Goal: Task Accomplishment & Management: Manage account settings

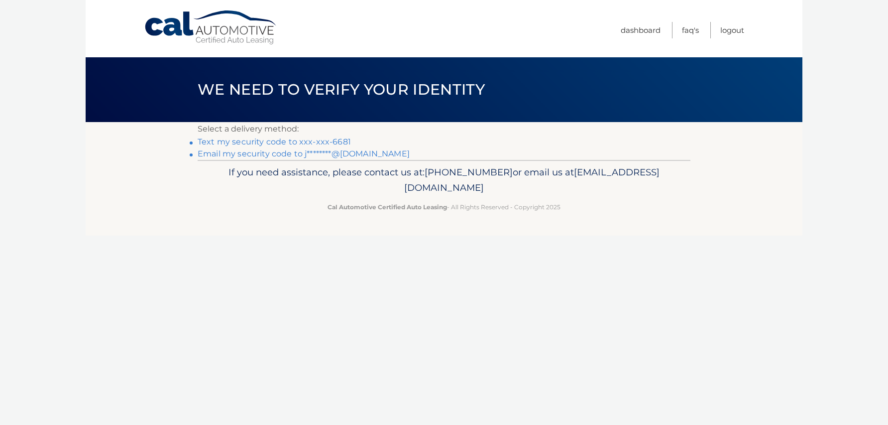
click at [273, 140] on link "Text my security code to xxx-xxx-6681" at bounding box center [274, 141] width 153 height 9
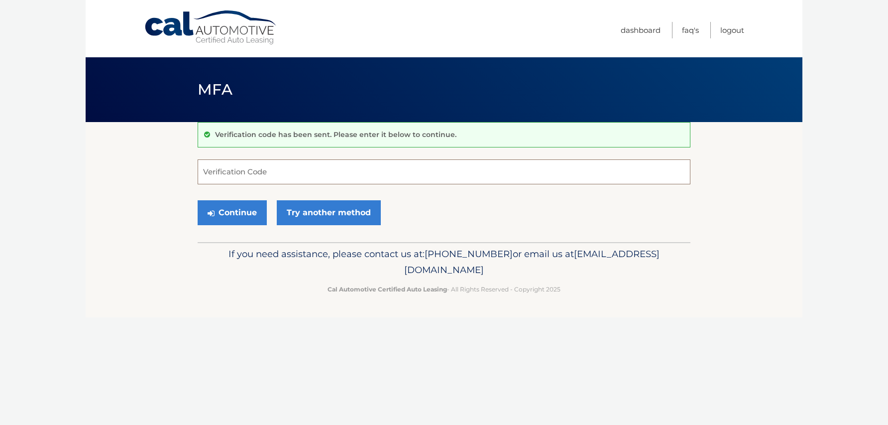
click at [263, 171] on input "Verification Code" at bounding box center [444, 171] width 493 height 25
type input "762520"
click at [244, 211] on button "Continue" at bounding box center [232, 212] width 69 height 25
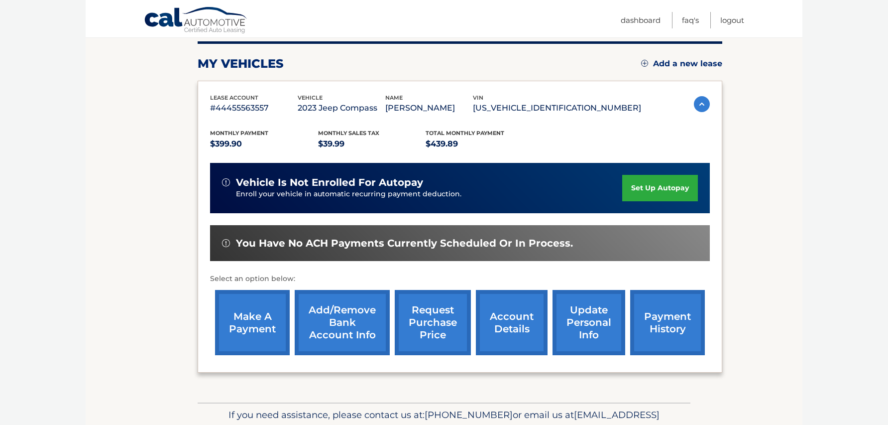
scroll to position [145, 0]
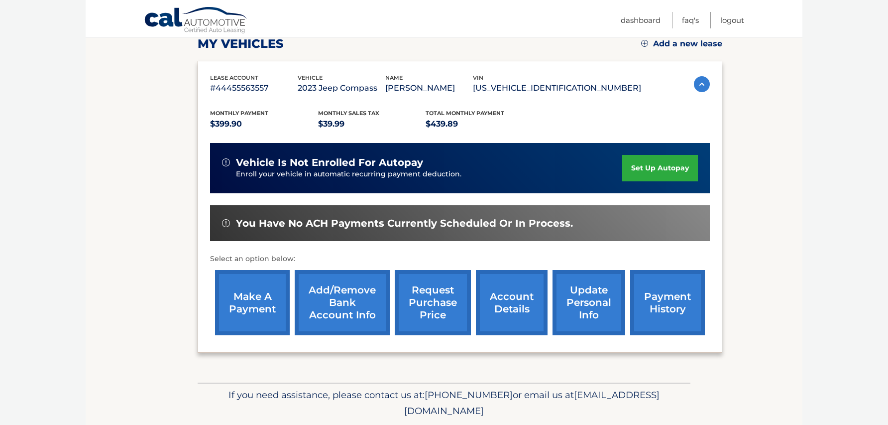
click at [244, 316] on link "make a payment" at bounding box center [252, 302] width 75 height 65
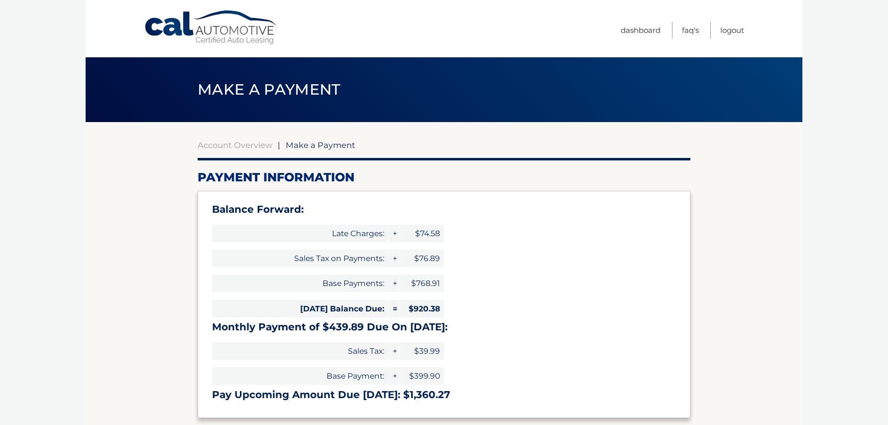
select select "ZjA4NTRmYTctNGZlNy00NzllLWI5OGEtZDE3MDI1NzliNTRh"
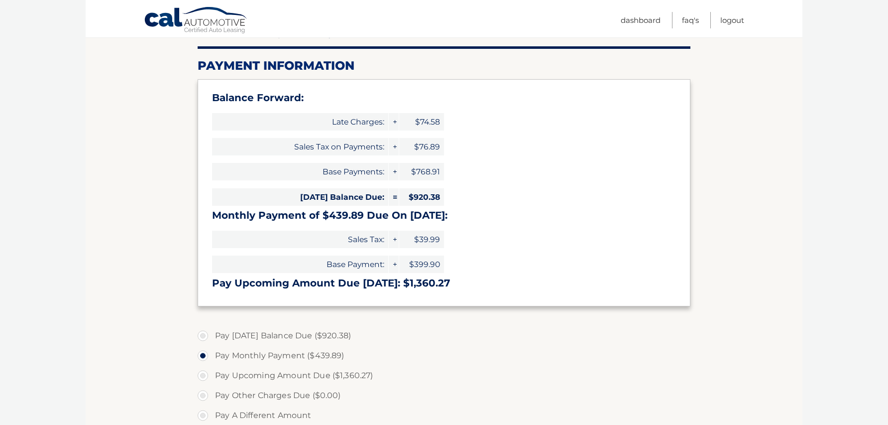
scroll to position [279, 0]
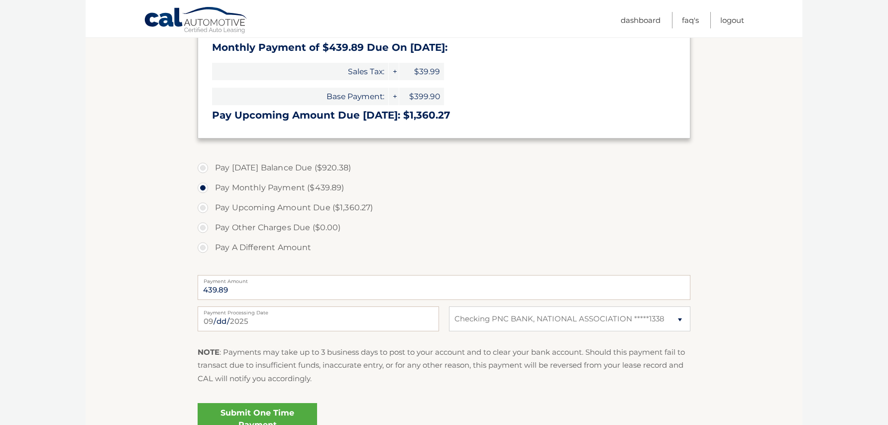
click at [277, 411] on link "Submit One Time Payment" at bounding box center [258, 419] width 120 height 32
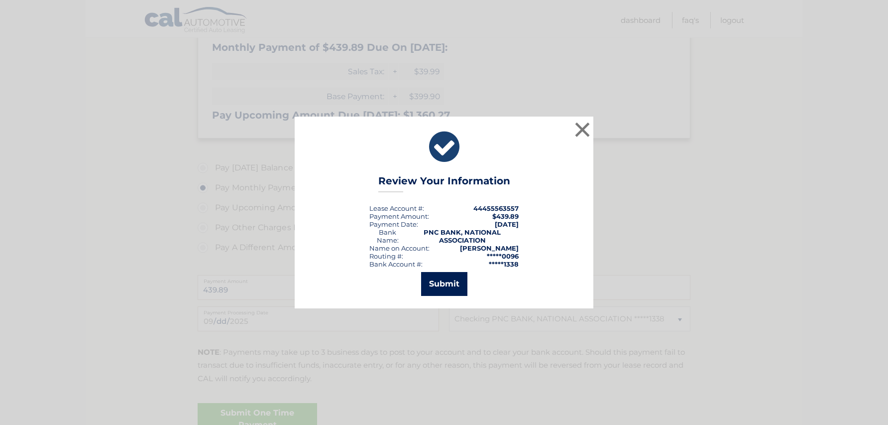
click at [438, 283] on button "Submit" at bounding box center [444, 284] width 46 height 24
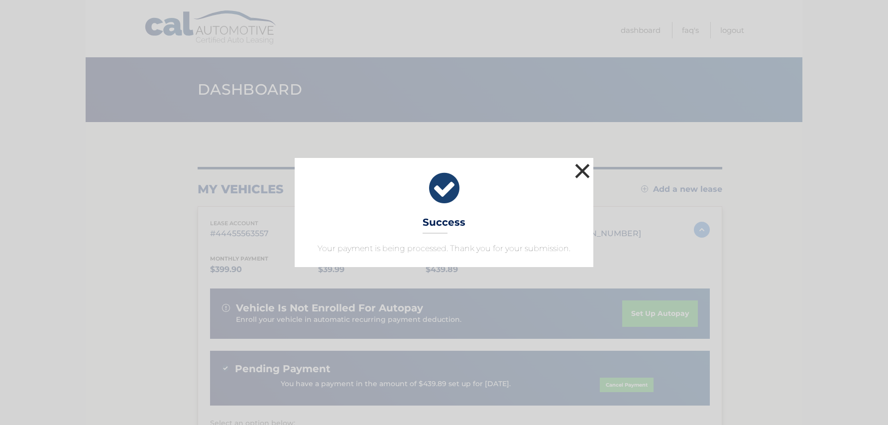
click at [586, 173] on button "×" at bounding box center [583, 171] width 20 height 20
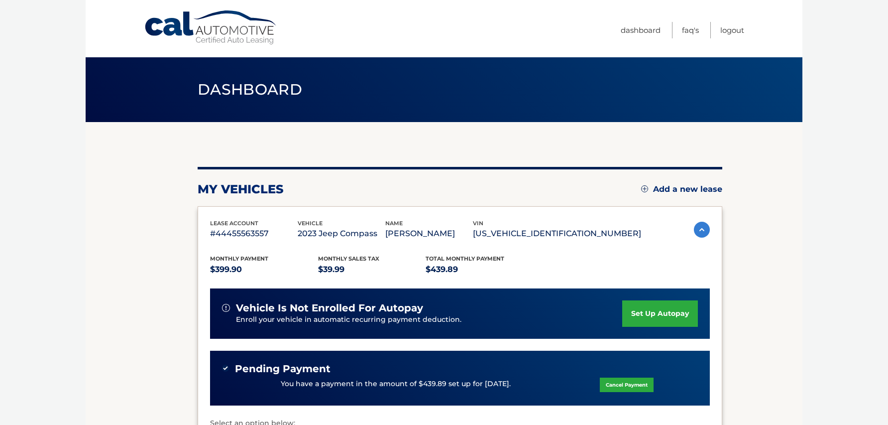
scroll to position [198, 0]
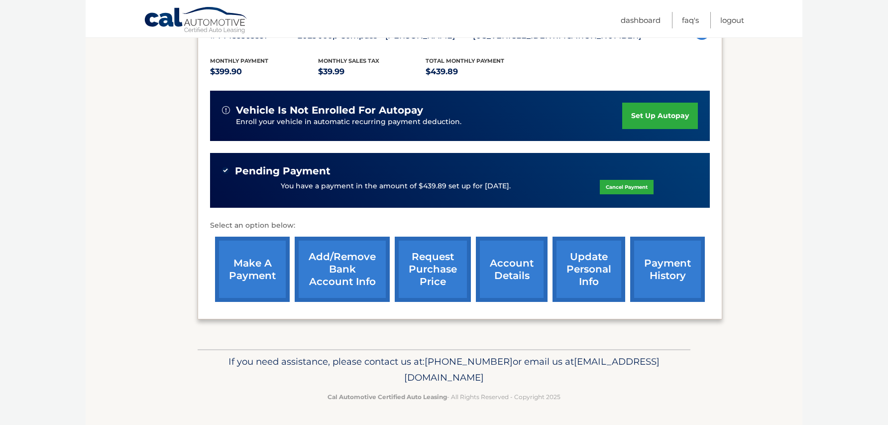
click at [676, 259] on link "payment history" at bounding box center [667, 269] width 75 height 65
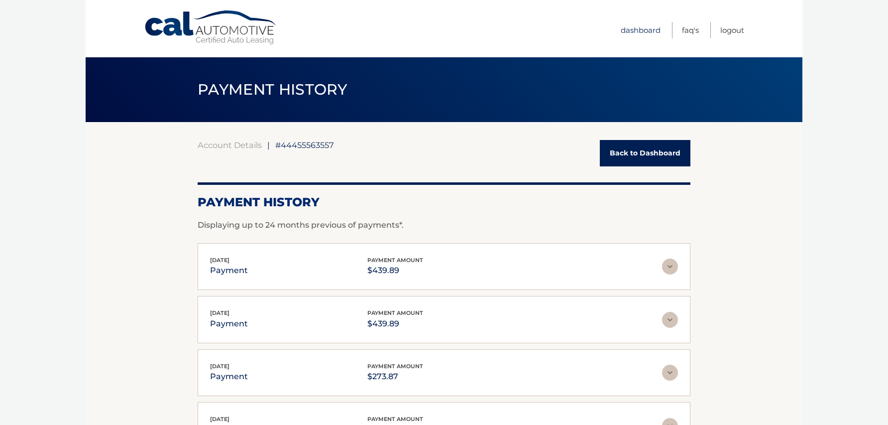
click at [648, 26] on link "Dashboard" at bounding box center [641, 30] width 40 height 16
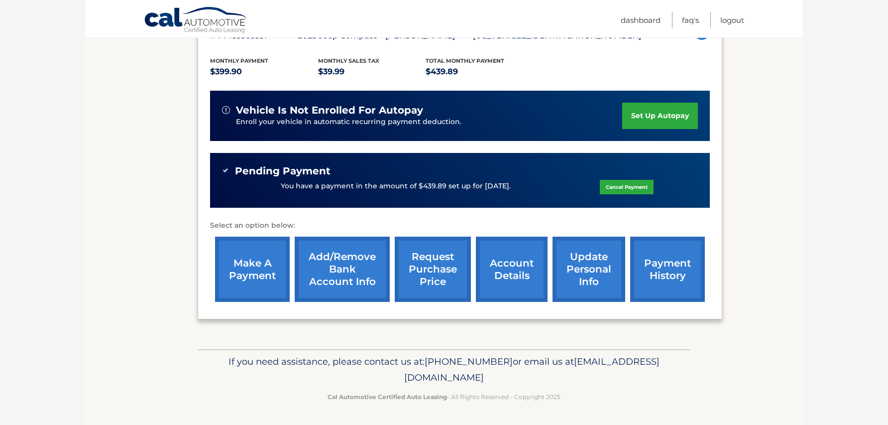
scroll to position [198, 0]
click at [535, 278] on link "account details" at bounding box center [512, 269] width 72 height 65
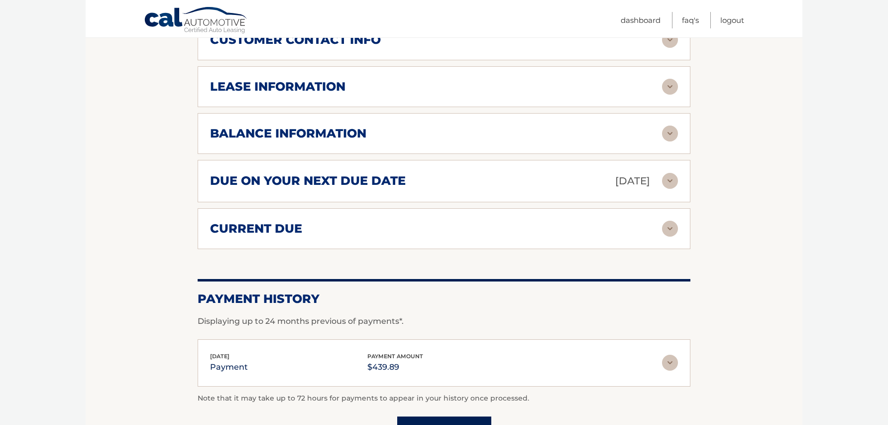
scroll to position [422, 0]
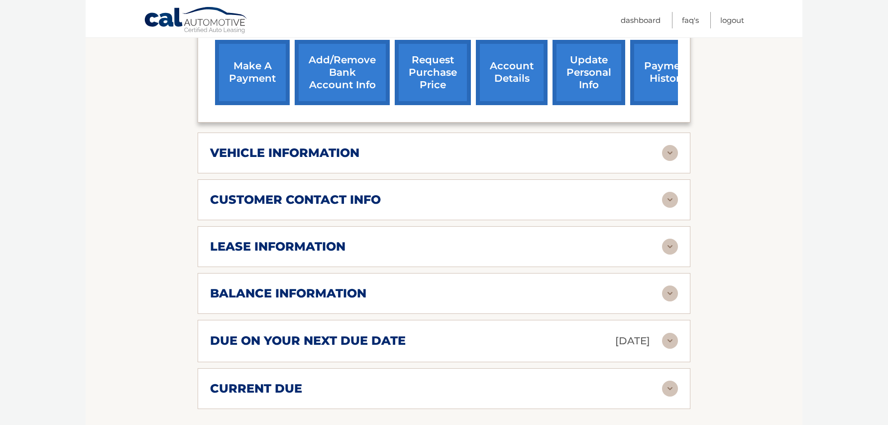
click at [623, 239] on div "lease information" at bounding box center [436, 246] width 452 height 15
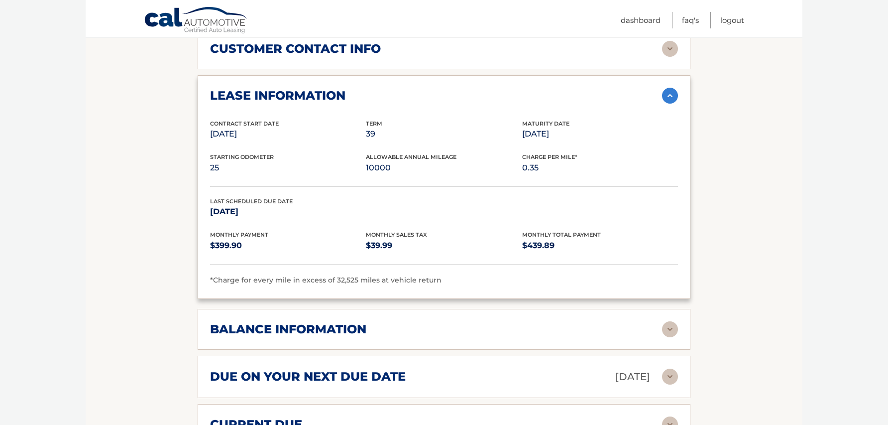
scroll to position [591, 0]
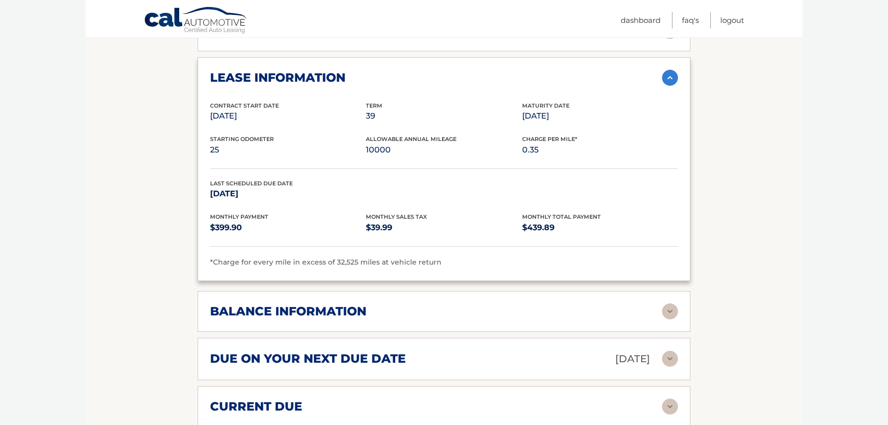
click at [639, 304] on div "balance information" at bounding box center [436, 311] width 452 height 15
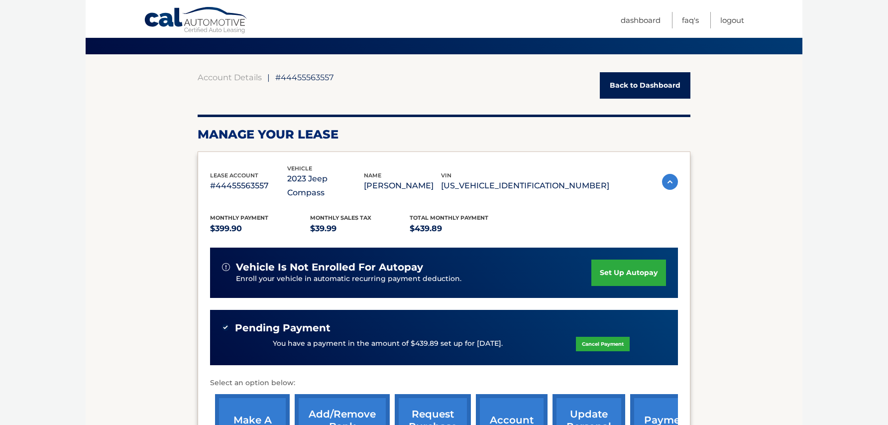
scroll to position [0, 0]
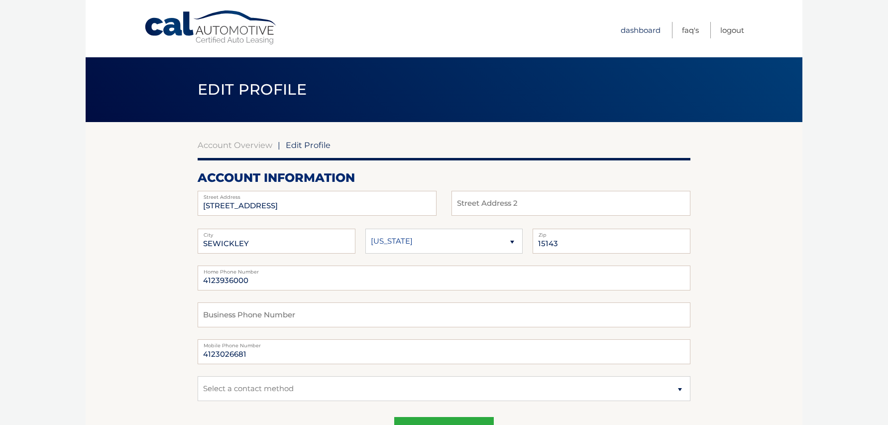
click at [639, 34] on link "Dashboard" at bounding box center [641, 30] width 40 height 16
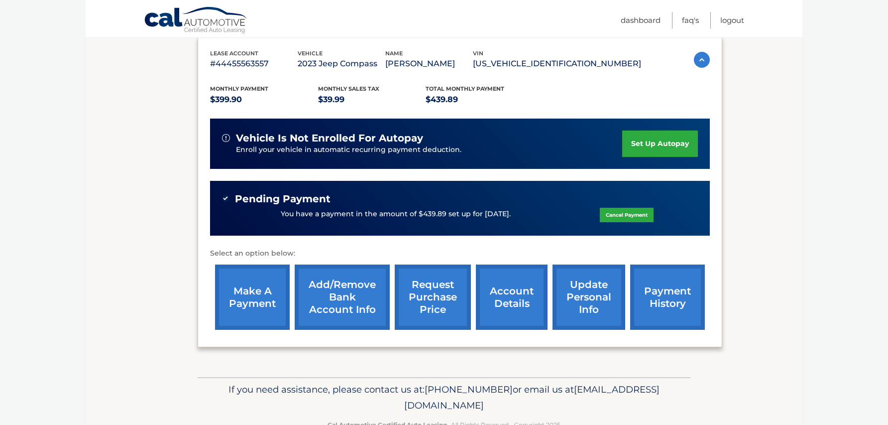
scroll to position [170, 0]
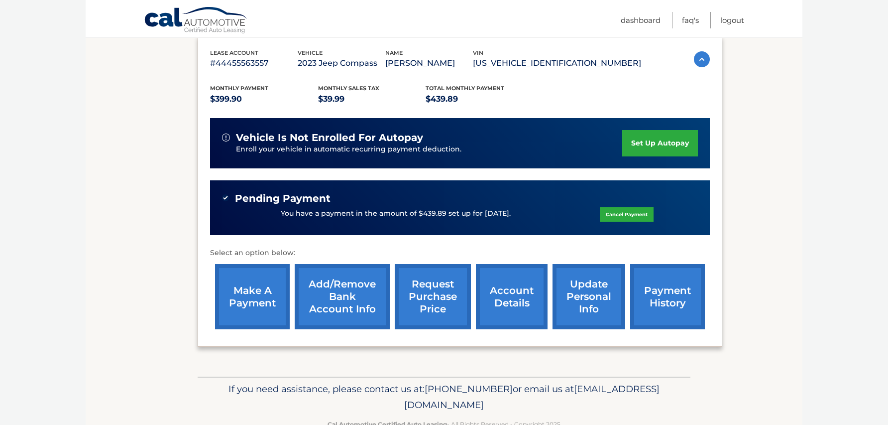
click at [431, 306] on link "request purchase price" at bounding box center [433, 296] width 76 height 65
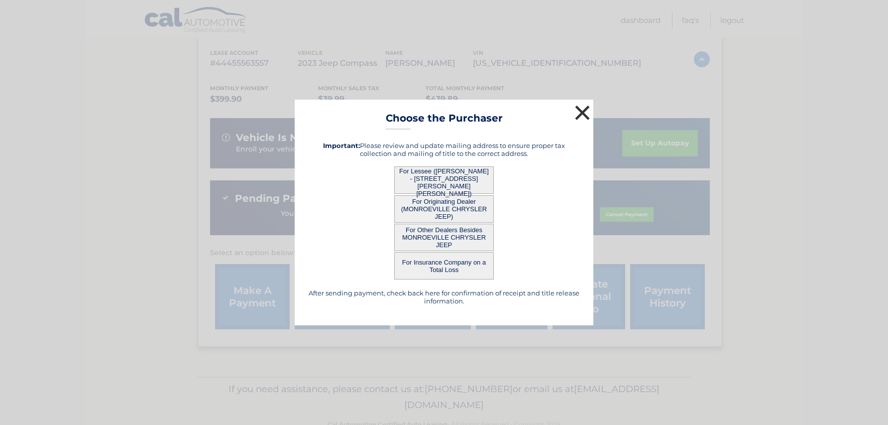
click at [587, 113] on button "×" at bounding box center [583, 113] width 20 height 20
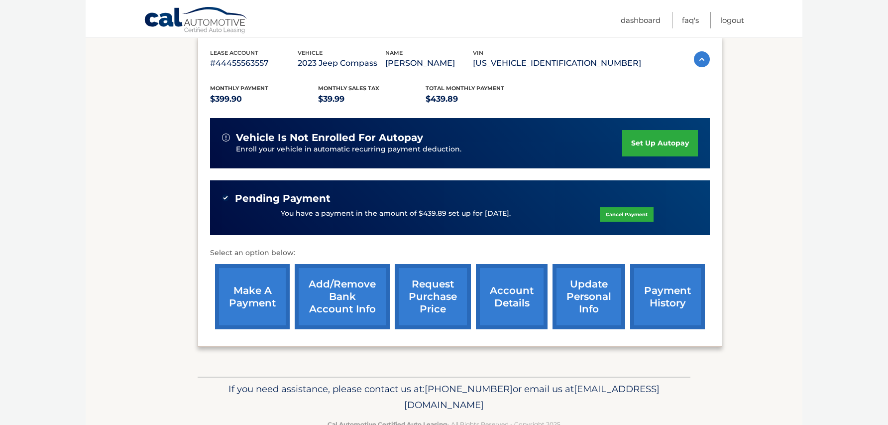
scroll to position [169, 0]
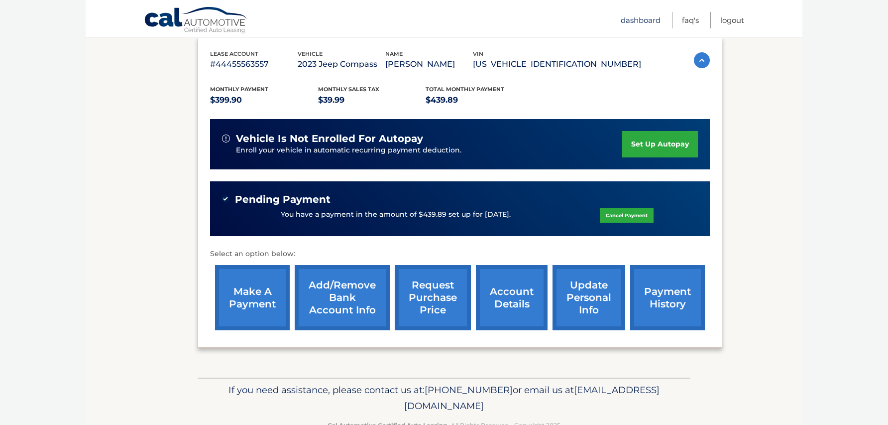
click at [638, 22] on link "Dashboard" at bounding box center [641, 20] width 40 height 16
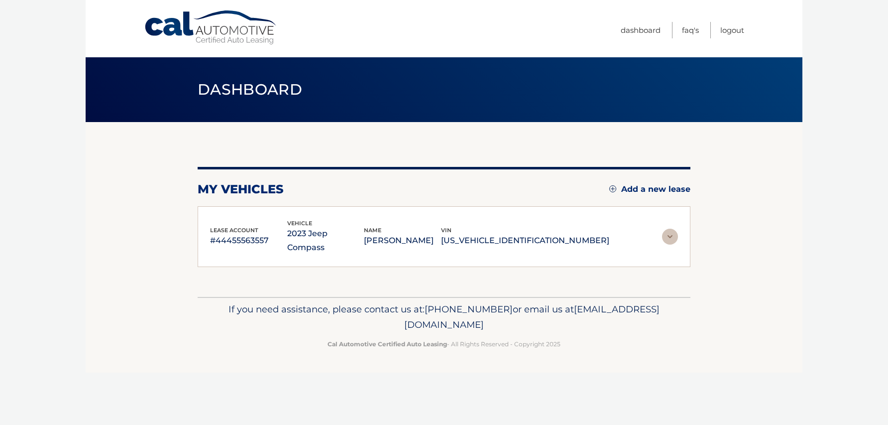
click at [593, 301] on p "If you need assistance, please contact us at: [PHONE_NUMBER] or email us at [EM…" at bounding box center [444, 317] width 480 height 32
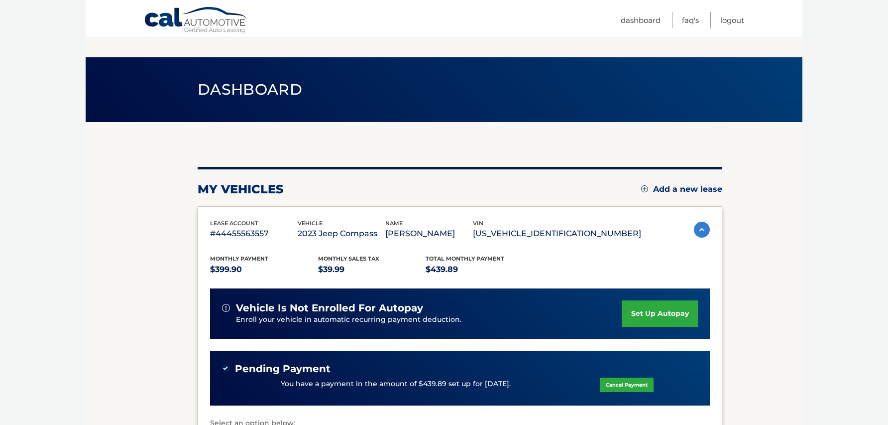
scroll to position [198, 0]
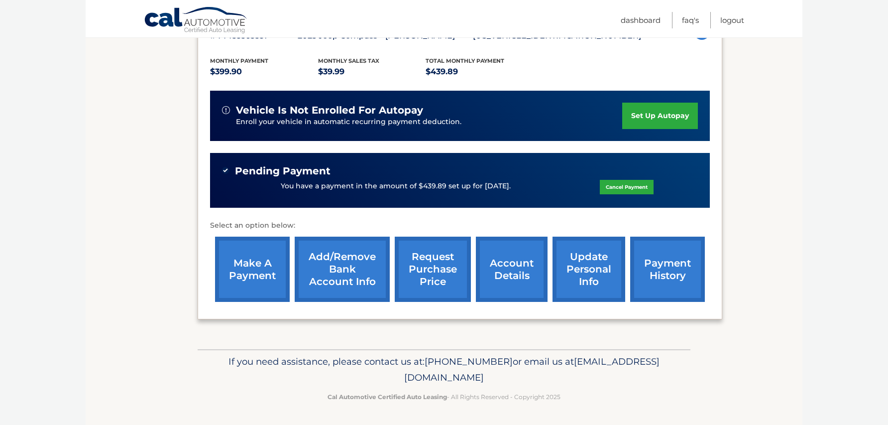
click at [593, 294] on link "update personal info" at bounding box center [589, 269] width 73 height 65
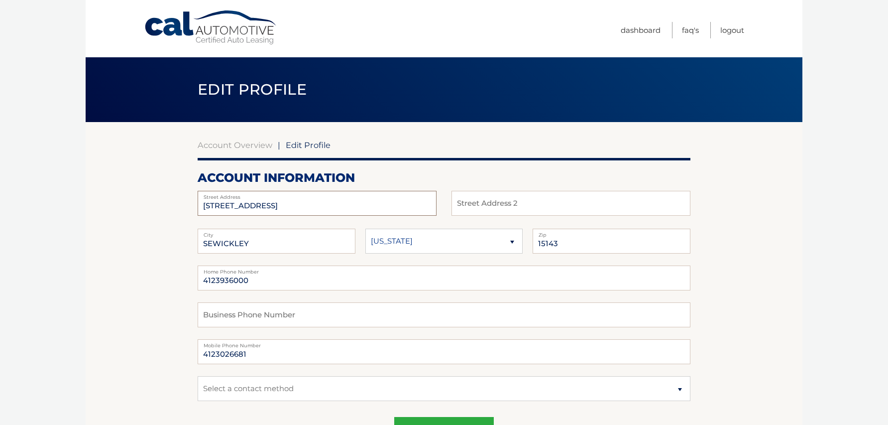
click at [303, 205] on input "104 WOOD HOLLOW DR" at bounding box center [317, 203] width 239 height 25
type input "4761 Bayfield Rd"
type input "Allison Park"
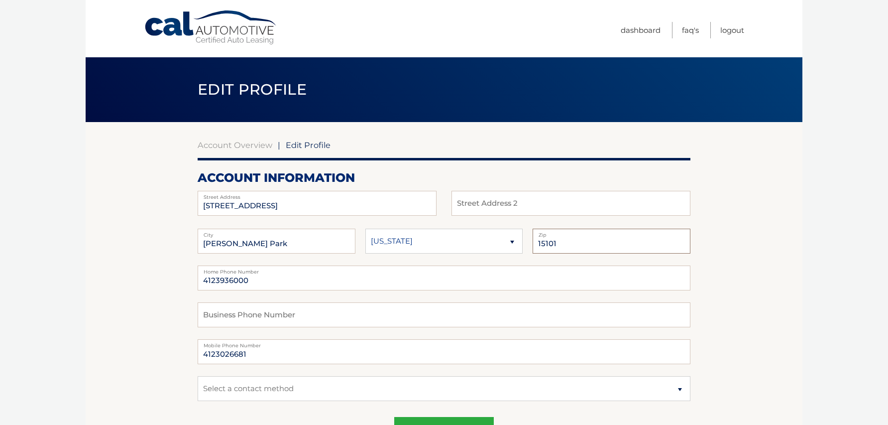
type input "15101"
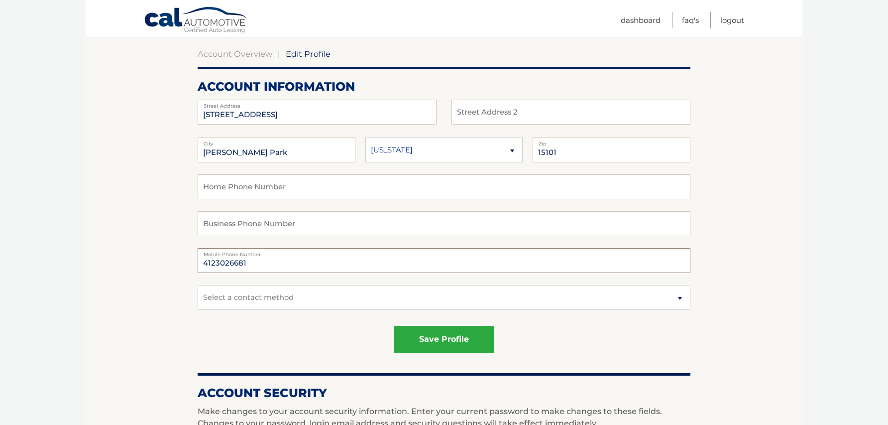
scroll to position [92, 0]
click at [275, 298] on select "Select a contact method Mobile Home" at bounding box center [444, 296] width 493 height 25
select select "1"
click at [198, 284] on select "Select a contact method Mobile Home" at bounding box center [444, 296] width 493 height 25
click at [424, 334] on button "save profile" at bounding box center [444, 338] width 100 height 27
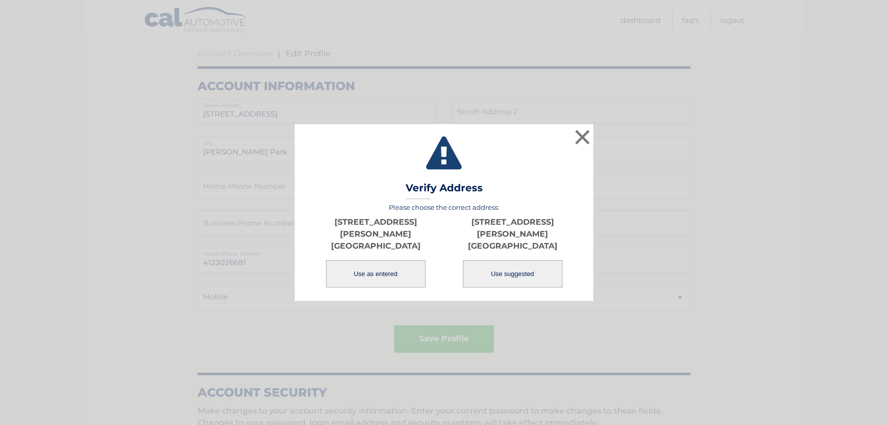
click at [497, 264] on button "Use suggested" at bounding box center [513, 273] width 100 height 27
type input "4761 BAYFIELD RD"
type input "ALLISON PARK"
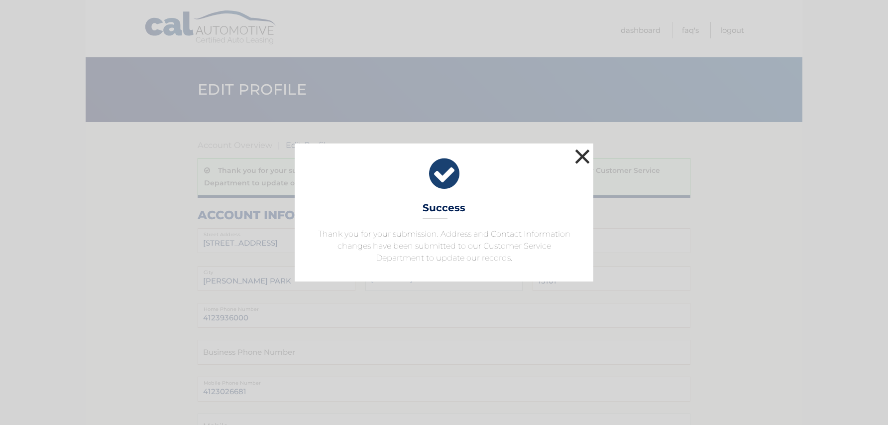
click at [586, 160] on button "×" at bounding box center [583, 156] width 20 height 20
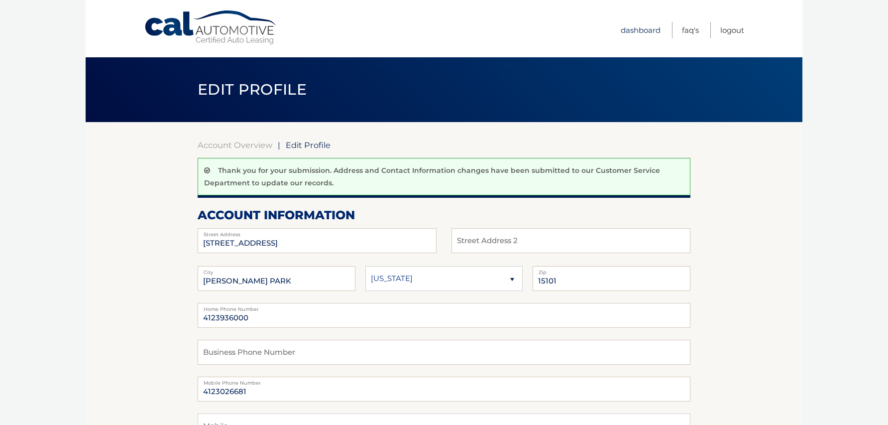
click at [634, 31] on link "Dashboard" at bounding box center [641, 30] width 40 height 16
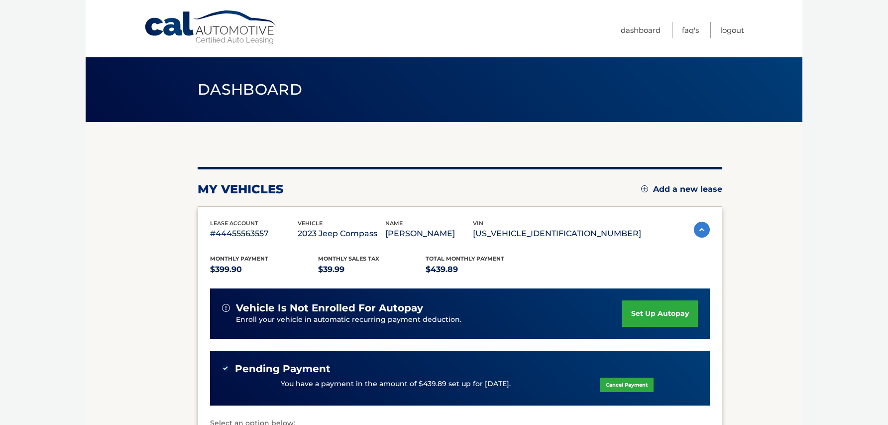
scroll to position [198, 0]
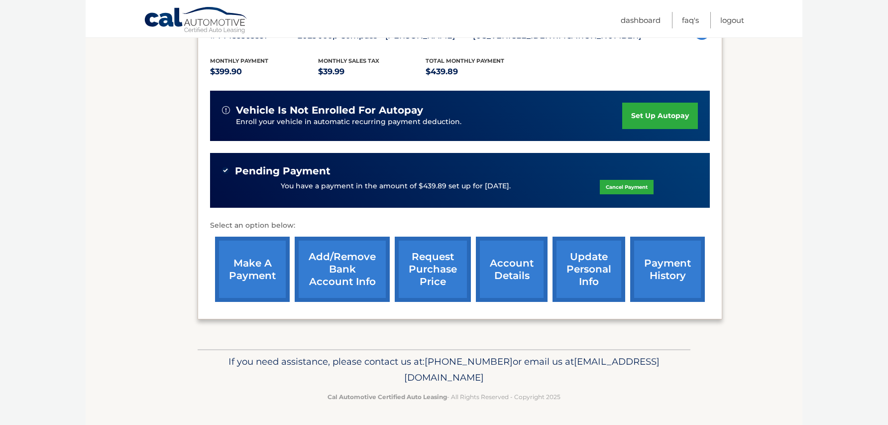
click at [418, 259] on link "request purchase price" at bounding box center [433, 269] width 76 height 65
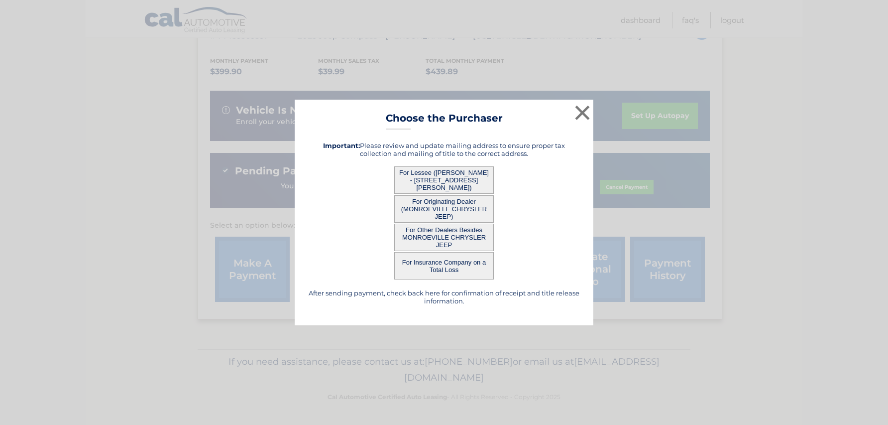
click at [449, 179] on button "For Lessee ([PERSON_NAME] - [STREET_ADDRESS][PERSON_NAME])" at bounding box center [444, 179] width 100 height 27
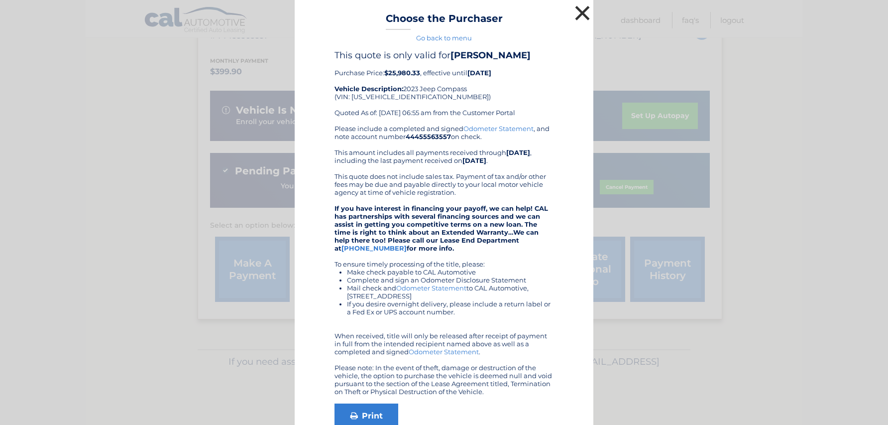
click at [579, 10] on button "×" at bounding box center [583, 13] width 20 height 20
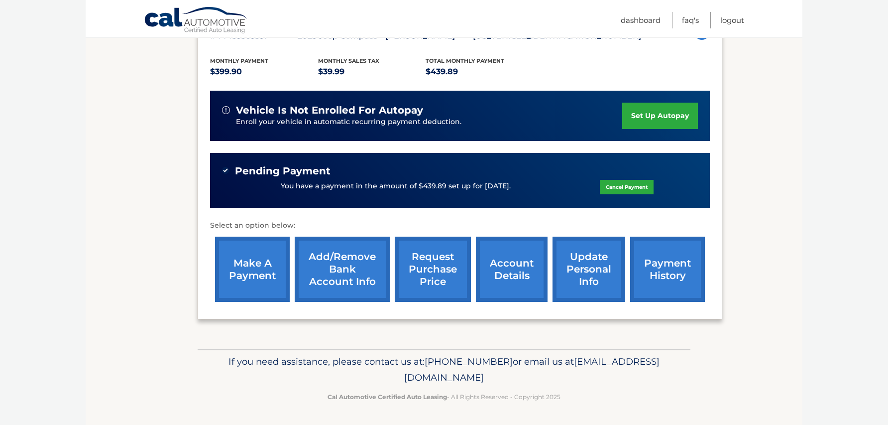
click at [410, 276] on link "request purchase price" at bounding box center [433, 269] width 76 height 65
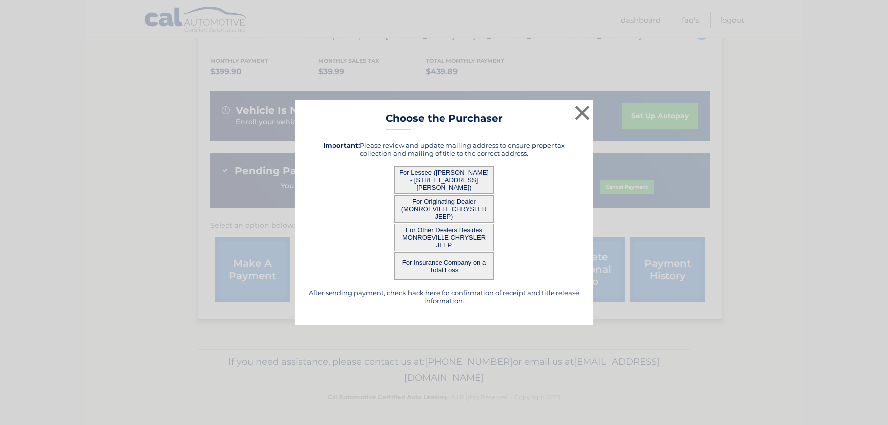
click at [415, 204] on button "For Originating Dealer (MONROEVILLE CHRYSLER JEEP)" at bounding box center [444, 208] width 100 height 27
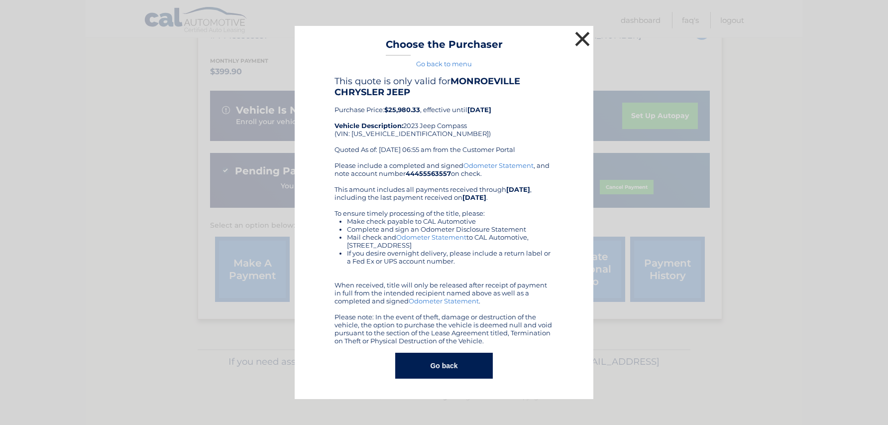
click at [581, 33] on button "×" at bounding box center [583, 39] width 20 height 20
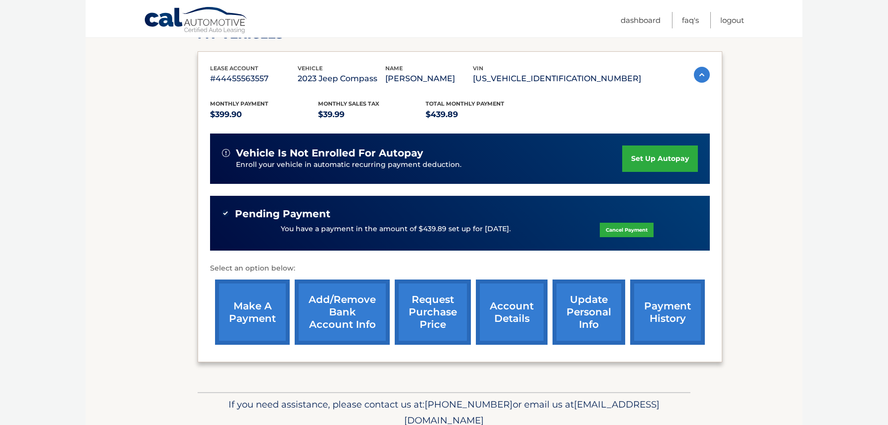
scroll to position [0, 0]
